Goal: Transaction & Acquisition: Purchase product/service

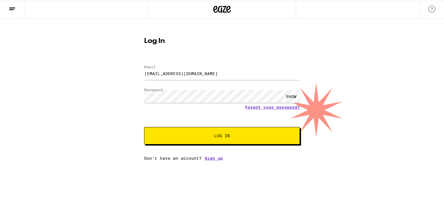
click at [191, 137] on span "Log In" at bounding box center [221, 136] width 109 height 4
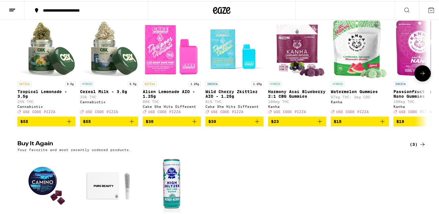
scroll to position [156, 0]
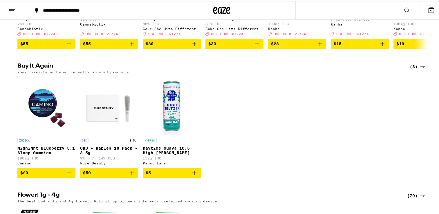
click at [66, 175] on icon "Add to bag" at bounding box center [69, 171] width 7 height 7
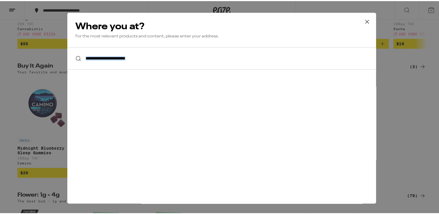
click at [67, 179] on div "**********" at bounding box center [221, 107] width 309 height 191
click at [363, 21] on icon at bounding box center [367, 20] width 9 height 9
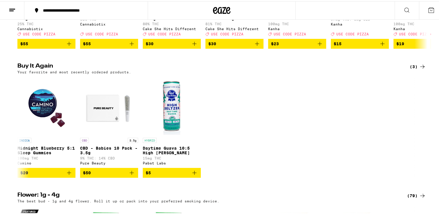
scroll to position [0, 0]
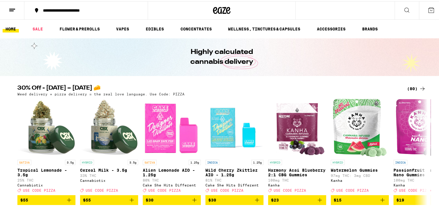
click at [428, 8] on icon at bounding box center [431, 9] width 7 height 7
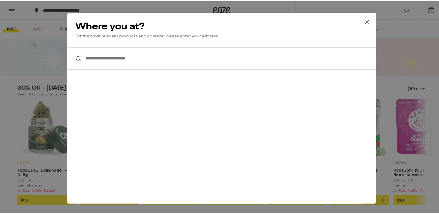
click at [360, 19] on button at bounding box center [367, 21] width 18 height 19
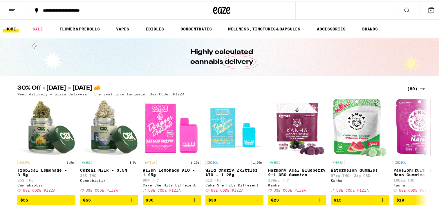
click at [16, 9] on button at bounding box center [12, 9] width 24 height 18
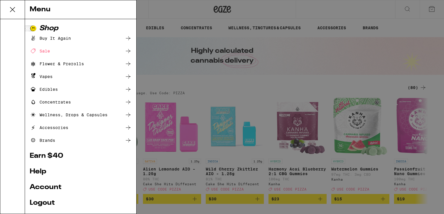
click at [280, 7] on div "Menu Shop Buy It Again Sale Flower & Prerolls Vapes Edibles Concentrates Wellne…" at bounding box center [222, 107] width 444 height 214
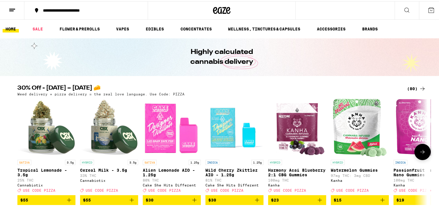
scroll to position [148, 0]
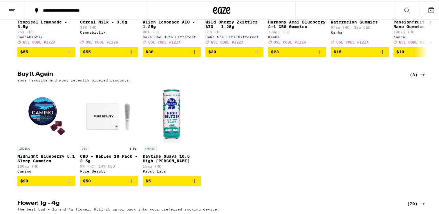
click at [67, 183] on icon "Add to bag" at bounding box center [69, 179] width 7 height 7
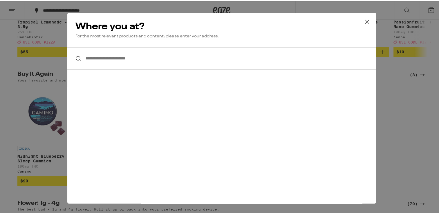
click at [141, 66] on input "**********" at bounding box center [221, 57] width 309 height 22
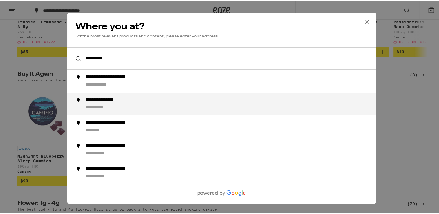
click at [142, 102] on div "**********" at bounding box center [233, 103] width 296 height 14
type input "**********"
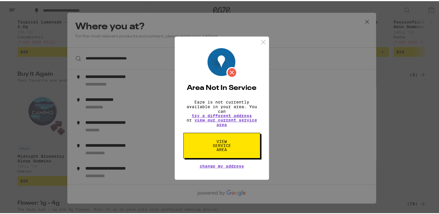
click at [260, 40] on img at bounding box center [263, 40] width 7 height 7
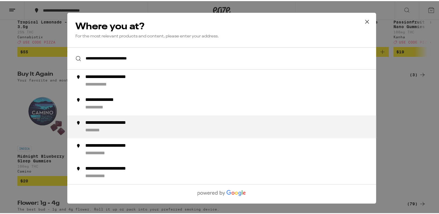
scroll to position [194, 0]
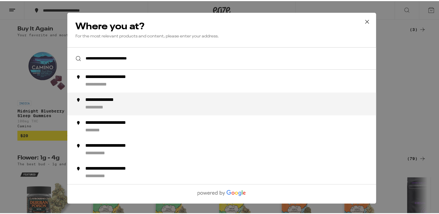
click at [113, 102] on div "**********" at bounding box center [109, 99] width 48 height 6
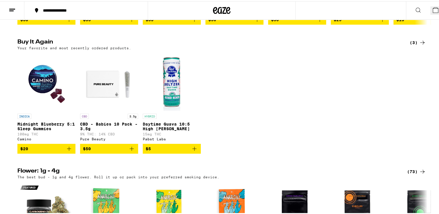
scroll to position [0, 0]
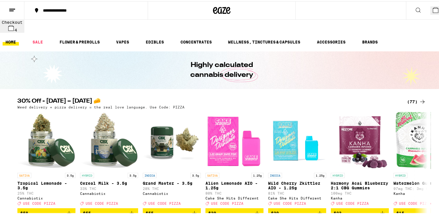
click at [431, 10] on button "4" at bounding box center [437, 9] width 13 height 8
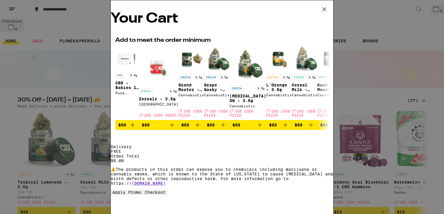
click at [323, 8] on icon at bounding box center [324, 9] width 9 height 9
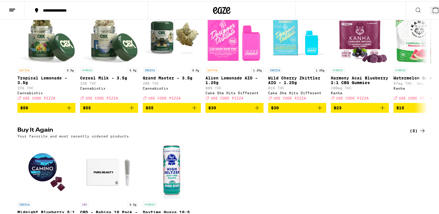
scroll to position [138, 0]
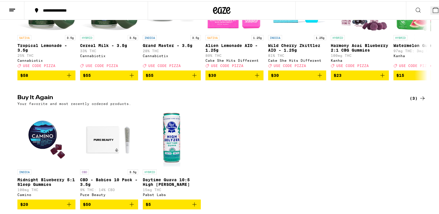
click at [66, 200] on icon "Add to bag" at bounding box center [69, 203] width 7 height 7
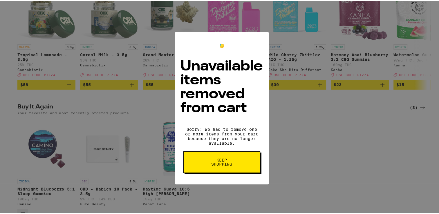
scroll to position [156, 0]
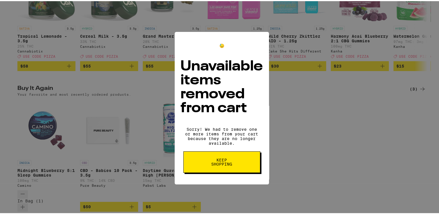
click at [66, 197] on div "😓 Unavailable items removed from cart Sorry! We had to remove one or more items…" at bounding box center [222, 107] width 444 height 214
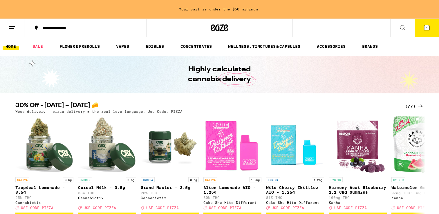
scroll to position [156, 0]
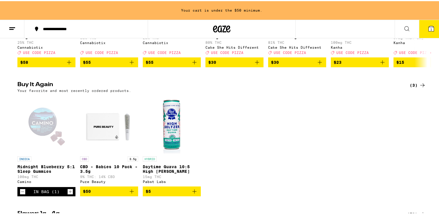
click at [68, 194] on icon "Increment" at bounding box center [70, 190] width 5 height 7
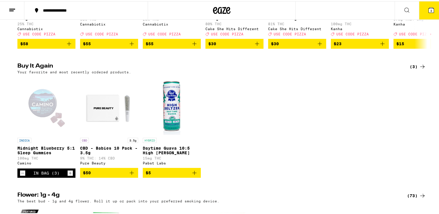
scroll to position [138, 0]
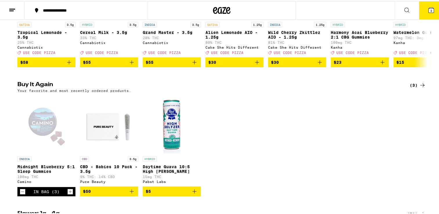
click at [68, 194] on icon "Increment" at bounding box center [70, 190] width 5 height 7
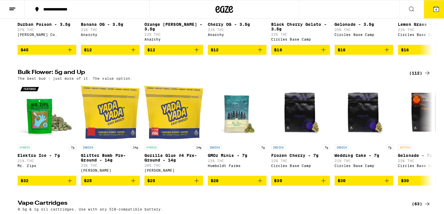
scroll to position [409, 0]
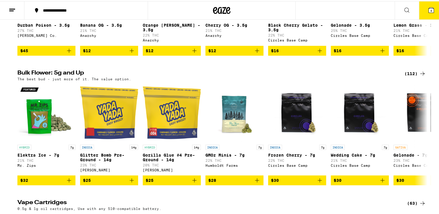
click at [424, 12] on button "4" at bounding box center [431, 9] width 24 height 18
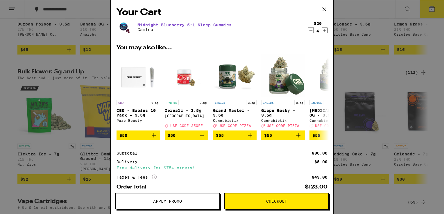
click at [18, 12] on div "Your Cart Midnight Blueberry 5:1 Sleep Gummies Camino $20 4 You may also like..…" at bounding box center [222, 107] width 444 height 214
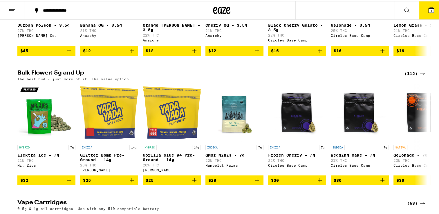
click at [10, 8] on line at bounding box center [12, 8] width 6 height 0
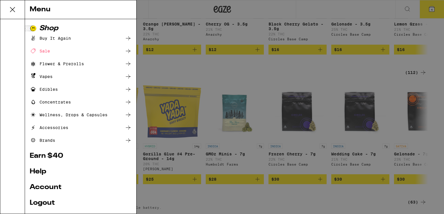
click at [50, 187] on link "Account" at bounding box center [81, 187] width 102 height 7
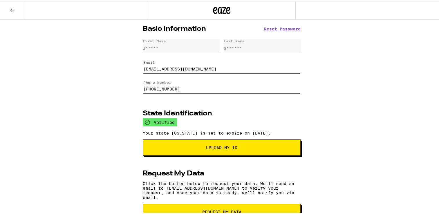
click at [15, 10] on icon at bounding box center [12, 9] width 7 height 7
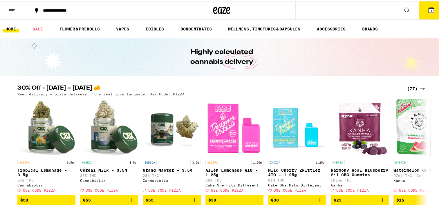
click at [15, 10] on icon at bounding box center [12, 9] width 7 height 7
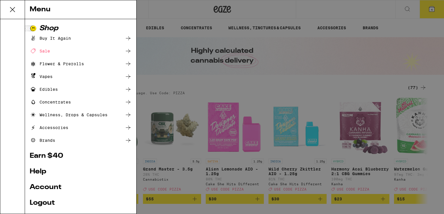
click at [102, 165] on ul "Shop Buy It Again Sale Flower & Prerolls Vapes Edibles Concentrates Wellness, D…" at bounding box center [81, 130] width 102 height 211
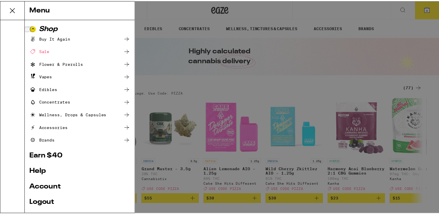
scroll to position [36, 0]
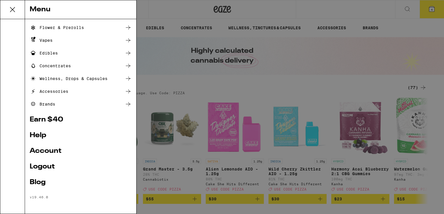
click at [54, 152] on link "Account" at bounding box center [81, 151] width 102 height 7
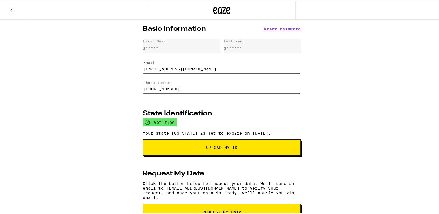
click at [15, 6] on icon at bounding box center [12, 9] width 7 height 7
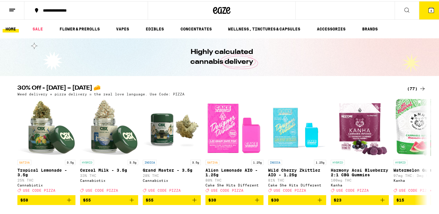
click at [17, 7] on button at bounding box center [12, 9] width 24 height 18
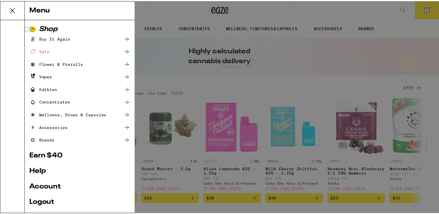
scroll to position [36, 0]
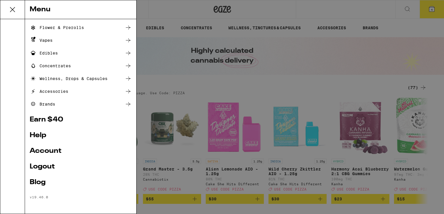
click at [50, 166] on link "Logout" at bounding box center [81, 166] width 102 height 7
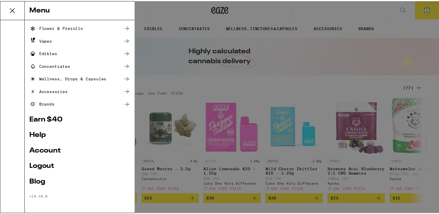
scroll to position [13, 0]
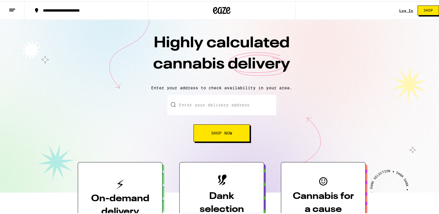
click at [401, 9] on div "Log In" at bounding box center [406, 10] width 14 height 4
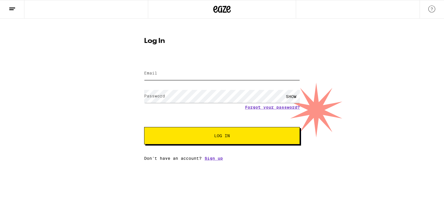
type input "porepeople@yahoo.com"
click at [294, 95] on div "SHOW" at bounding box center [290, 96] width 17 height 13
click at [211, 134] on span "Log In" at bounding box center [221, 136] width 109 height 4
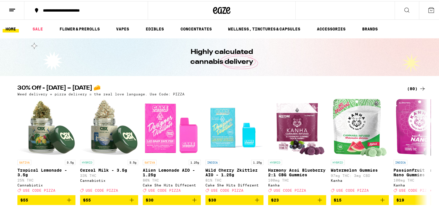
click at [85, 14] on button "**********" at bounding box center [85, 9] width 123 height 17
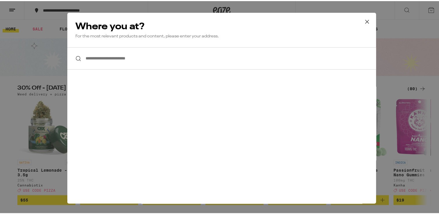
click at [122, 62] on input "**********" at bounding box center [221, 57] width 309 height 22
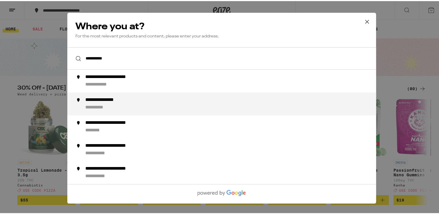
click at [110, 104] on div "**********" at bounding box center [233, 103] width 296 height 14
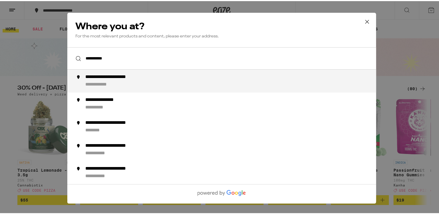
type input "**********"
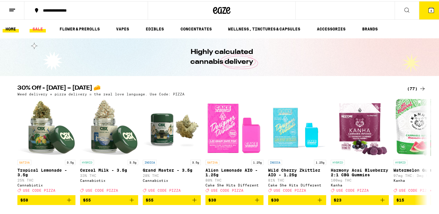
click at [37, 27] on link "SALE" at bounding box center [38, 27] width 16 height 7
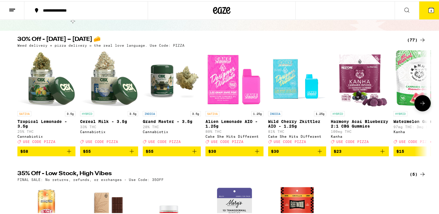
scroll to position [45, 0]
click at [419, 106] on icon at bounding box center [422, 102] width 7 height 7
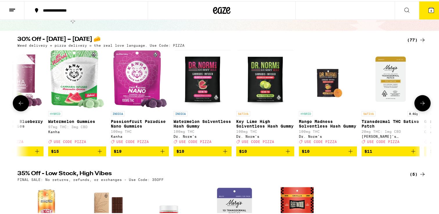
click at [419, 106] on icon at bounding box center [422, 102] width 7 height 7
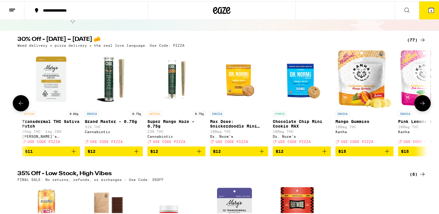
scroll to position [0, 691]
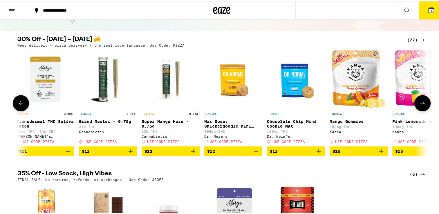
click at [417, 98] on button at bounding box center [423, 102] width 16 height 16
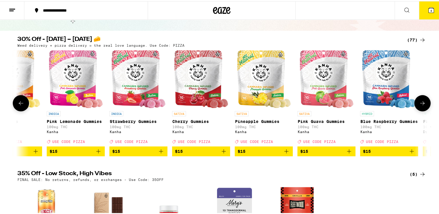
click at [417, 98] on button at bounding box center [423, 102] width 16 height 16
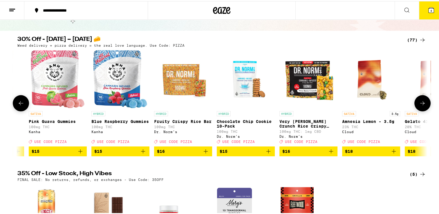
scroll to position [0, 1382]
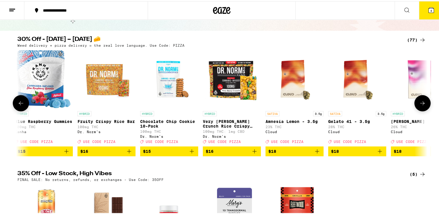
click at [417, 98] on button at bounding box center [423, 102] width 16 height 16
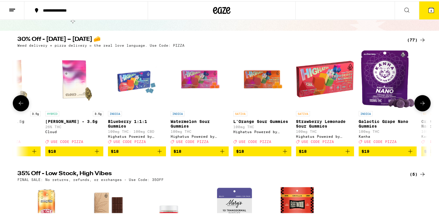
click at [417, 98] on button at bounding box center [423, 102] width 16 height 16
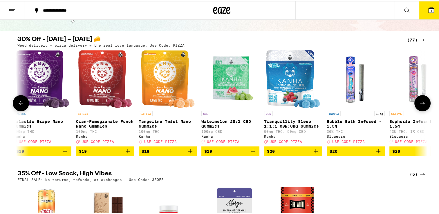
click at [417, 98] on button at bounding box center [423, 102] width 16 height 16
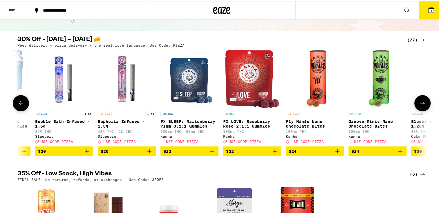
scroll to position [0, 2419]
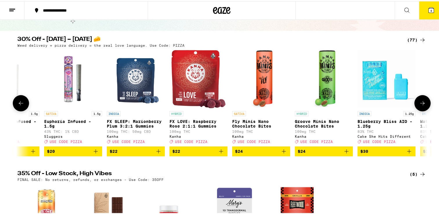
click at [417, 98] on button at bounding box center [423, 102] width 16 height 16
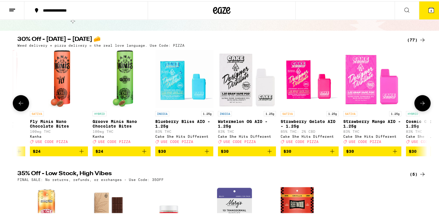
click at [417, 98] on button at bounding box center [423, 102] width 16 height 16
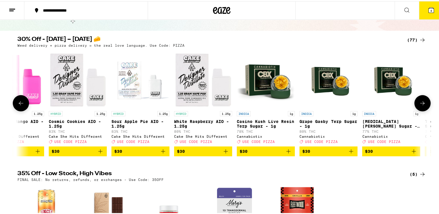
click at [417, 98] on button at bounding box center [423, 102] width 16 height 16
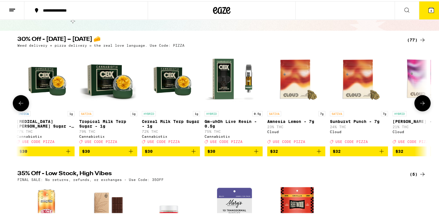
click at [417, 98] on button at bounding box center [423, 102] width 16 height 16
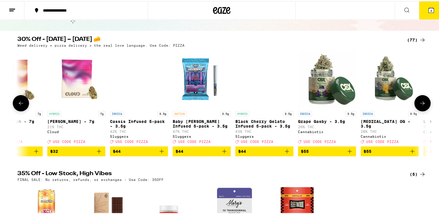
click at [417, 98] on button at bounding box center [423, 102] width 16 height 16
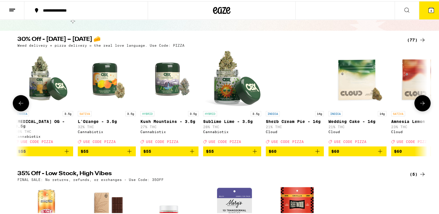
click at [417, 98] on button at bounding box center [423, 102] width 16 height 16
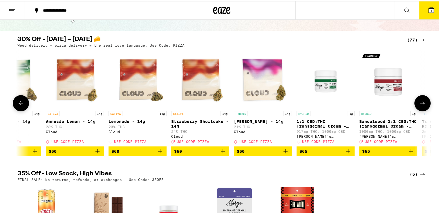
click at [417, 98] on button at bounding box center [423, 102] width 16 height 16
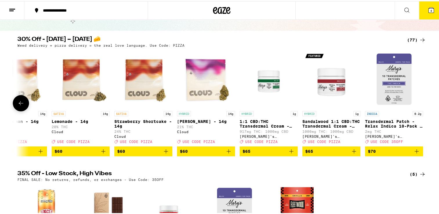
scroll to position [0, 4419]
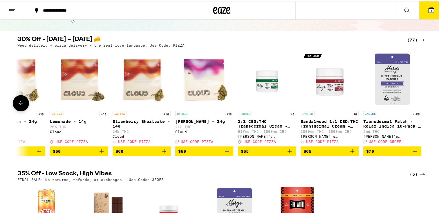
click at [417, 98] on div at bounding box center [423, 102] width 16 height 16
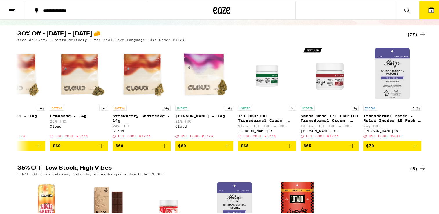
scroll to position [0, 0]
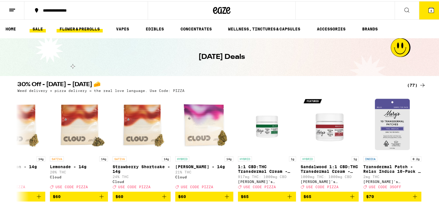
click at [88, 30] on link "FLOWER & PREROLLS" at bounding box center [80, 27] width 46 height 7
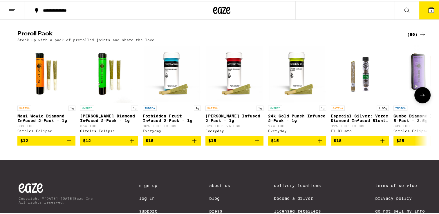
scroll to position [440, 0]
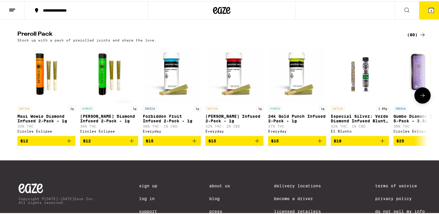
click at [422, 102] on button at bounding box center [423, 94] width 16 height 16
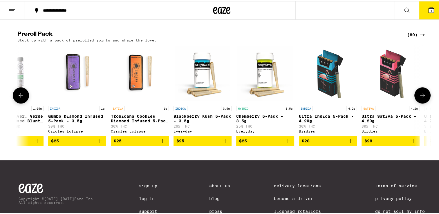
click at [421, 102] on button at bounding box center [423, 94] width 16 height 16
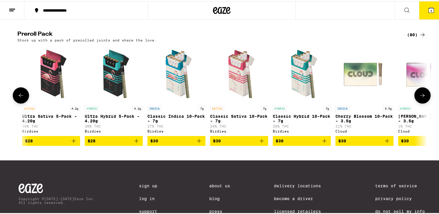
scroll to position [0, 691]
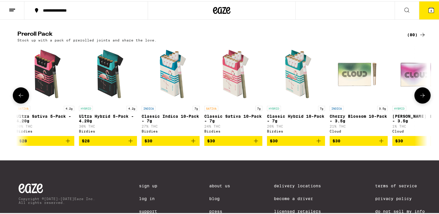
click at [298, 122] on p "Classic Hybrid 10-Pack - 7g" at bounding box center [296, 117] width 58 height 9
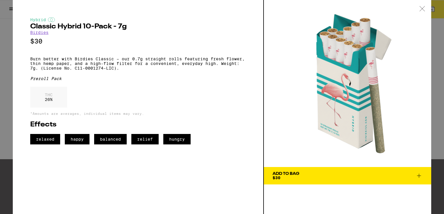
click at [314, 173] on span "Add To Bag $30" at bounding box center [347, 176] width 150 height 8
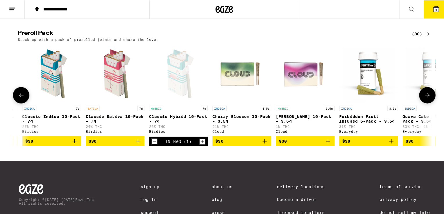
scroll to position [0, 811]
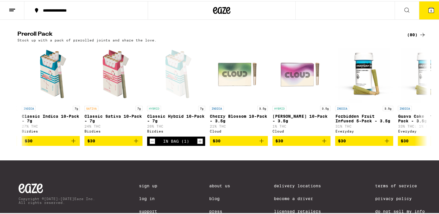
click at [428, 6] on icon at bounding box center [431, 9] width 7 height 7
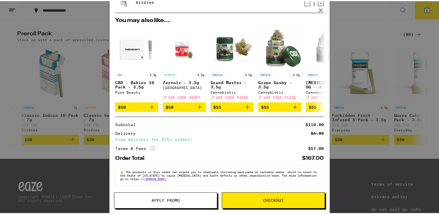
scroll to position [52, 0]
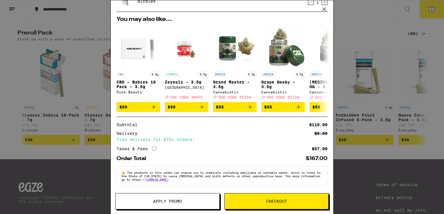
click at [170, 197] on button "Apply Promo" at bounding box center [167, 201] width 104 height 16
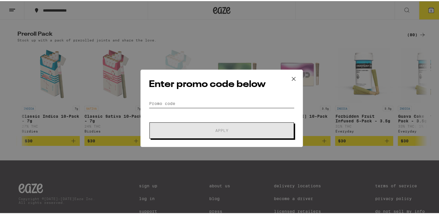
click at [180, 102] on input "Promo Code" at bounding box center [222, 102] width 146 height 9
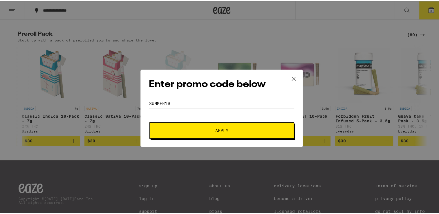
type input "summer10"
click at [150, 121] on button "Apply" at bounding box center [222, 129] width 145 height 16
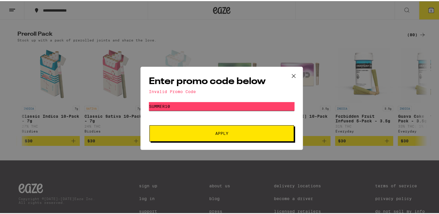
click at [178, 106] on input "summer10" at bounding box center [222, 105] width 146 height 9
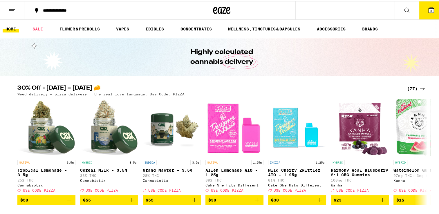
click at [429, 11] on icon at bounding box center [431, 8] width 5 height 5
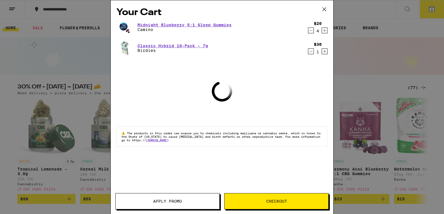
click at [161, 204] on button "Apply Promo" at bounding box center [167, 201] width 104 height 16
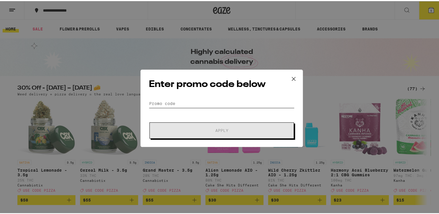
click at [178, 101] on input "Promo Code" at bounding box center [222, 102] width 146 height 9
paste input "STAYHIGH"
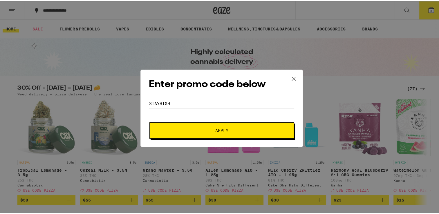
type input "STAYHIGH"
click at [188, 132] on button "Apply" at bounding box center [222, 129] width 145 height 16
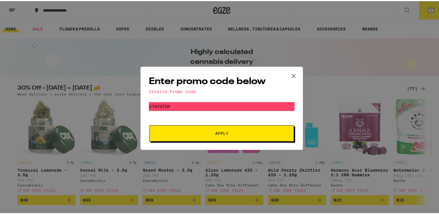
click at [293, 75] on icon at bounding box center [293, 75] width 9 height 9
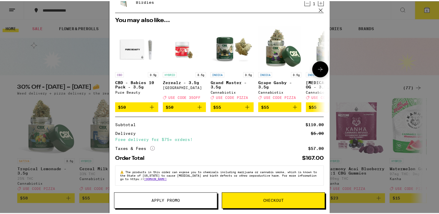
scroll to position [52, 0]
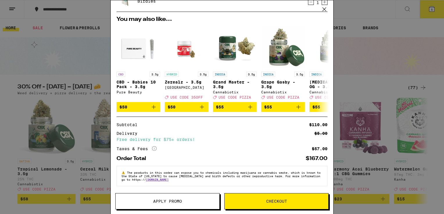
click at [275, 200] on span "Checkout" at bounding box center [276, 201] width 21 height 4
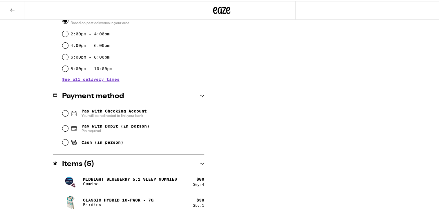
scroll to position [174, 0]
click at [62, 126] on input "Pay with Debit (in person) Pin required" at bounding box center [65, 128] width 6 height 6
radio input "true"
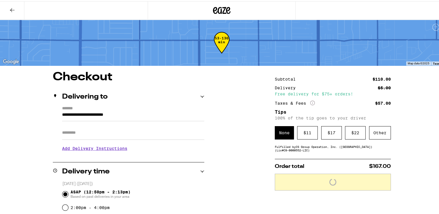
scroll to position [45, 0]
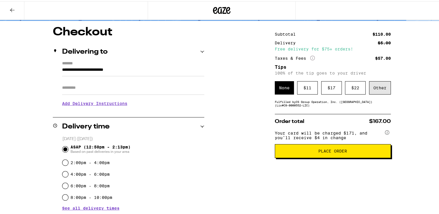
click at [378, 89] on div "Other" at bounding box center [380, 86] width 22 height 13
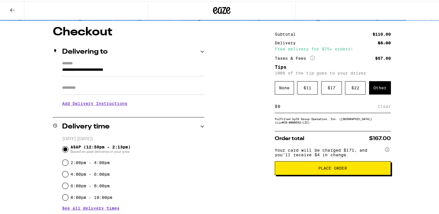
click at [288, 110] on div "$ Clear" at bounding box center [333, 105] width 116 height 13
click at [290, 106] on input at bounding box center [328, 105] width 100 height 5
click at [250, 91] on div "**********" at bounding box center [222, 184] width 418 height 318
click at [423, 84] on div "**********" at bounding box center [222, 184] width 418 height 318
click at [386, 110] on div "Save" at bounding box center [386, 105] width 10 height 13
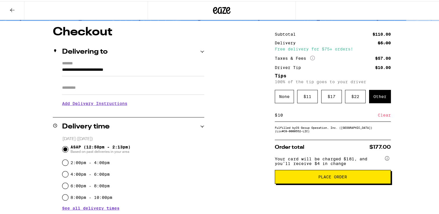
click at [294, 114] on input "10" at bounding box center [328, 113] width 100 height 5
type input "1"
click at [377, 113] on input "5" at bounding box center [329, 113] width 103 height 5
type input "5"
click at [386, 115] on div "Save" at bounding box center [386, 114] width 10 height 13
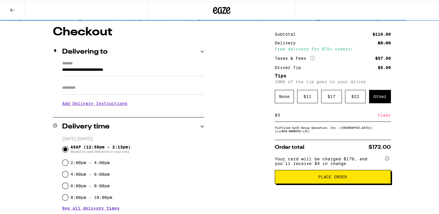
click at [285, 116] on input "5" at bounding box center [328, 113] width 100 height 5
type input "6"
click at [382, 113] on div "Save" at bounding box center [386, 114] width 10 height 13
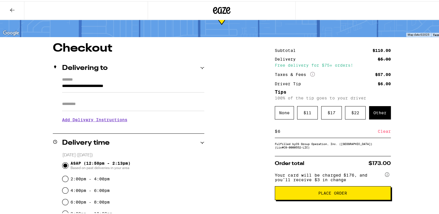
scroll to position [28, 0]
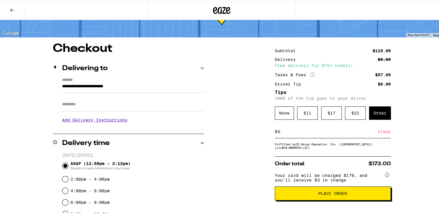
click at [290, 131] on input "6" at bounding box center [328, 130] width 100 height 5
type input "7"
click at [386, 127] on div "Save" at bounding box center [386, 130] width 10 height 13
click at [286, 129] on input "7" at bounding box center [328, 130] width 100 height 5
type input "8"
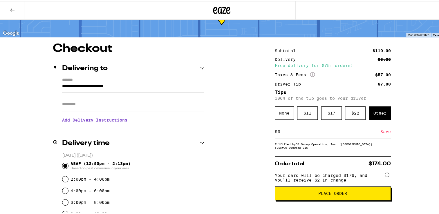
type input "9"
click at [381, 134] on div "Save" at bounding box center [386, 130] width 10 height 13
click at [288, 130] on input "9" at bounding box center [328, 130] width 100 height 5
type input "8"
click at [381, 134] on div "Save" at bounding box center [386, 130] width 10 height 13
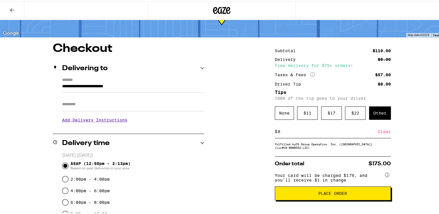
click at [291, 128] on div "$ 8 Clear" at bounding box center [333, 130] width 116 height 13
click at [291, 132] on input "8" at bounding box center [328, 130] width 100 height 5
type input "6"
click at [383, 132] on div "Save" at bounding box center [386, 130] width 10 height 13
click at [326, 194] on span "Place Order" at bounding box center [332, 192] width 29 height 4
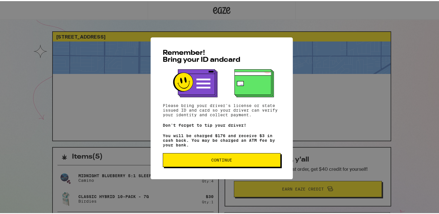
click at [228, 159] on span "Continue" at bounding box center [221, 159] width 21 height 4
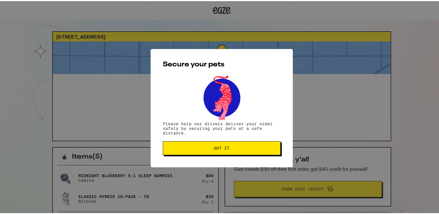
click at [225, 149] on span "Got it" at bounding box center [222, 147] width 16 height 4
